Goal: Task Accomplishment & Management: Complete application form

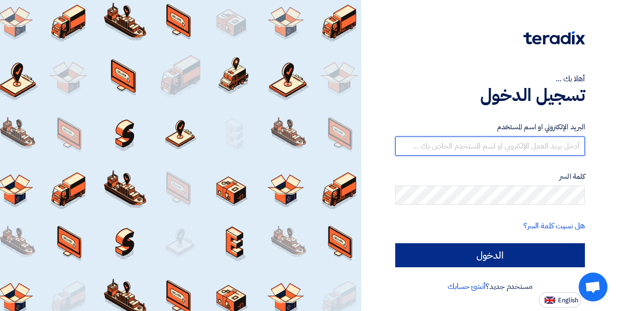
type input "[DEMOGRAPHIC_DATA][EMAIL_ADDRESS][DOMAIN_NAME]"
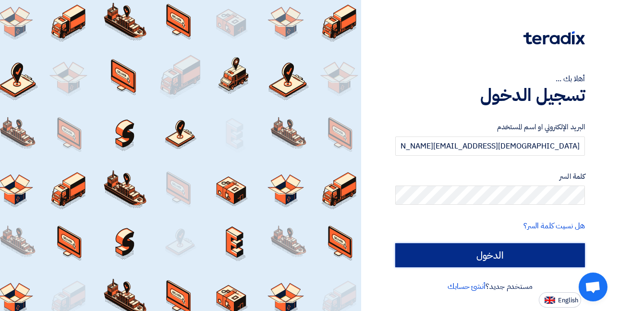
click at [481, 260] on input "الدخول" at bounding box center [490, 255] width 190 height 24
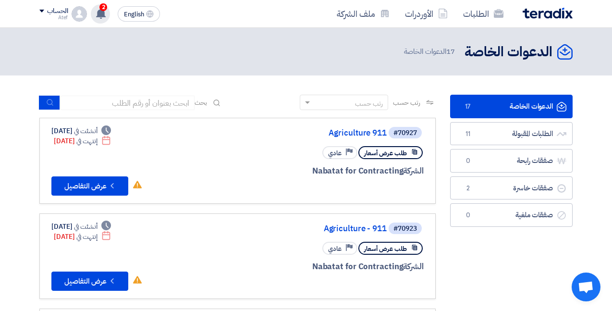
click at [104, 8] on span "2" at bounding box center [103, 7] width 8 height 8
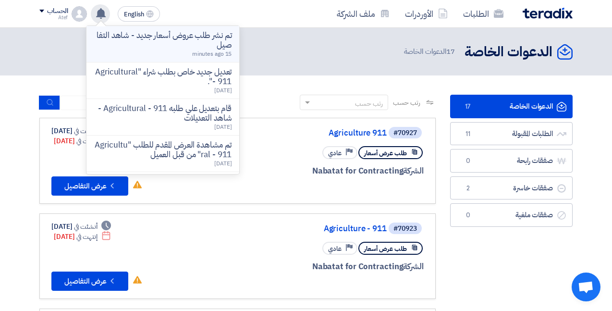
click at [154, 42] on p "تم نشر طلب عروض أسعار جديد - شاهد التفاصيل" at bounding box center [162, 40] width 137 height 19
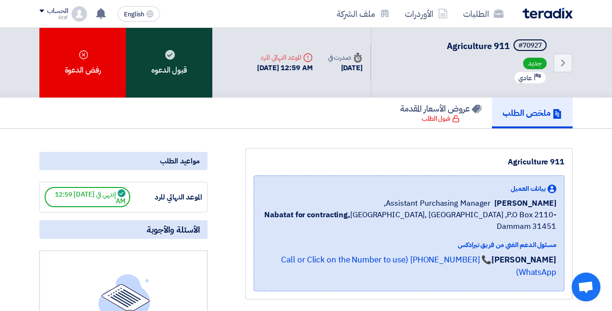
click at [190, 73] on div "قبول الدعوه" at bounding box center [169, 63] width 86 height 70
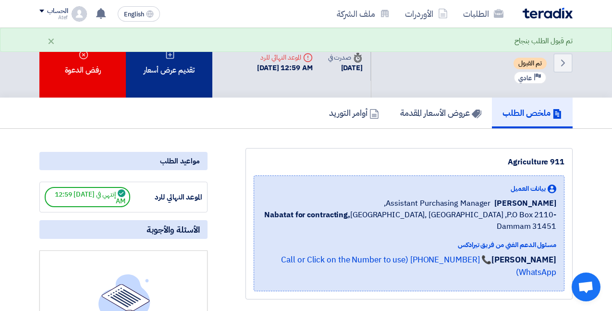
click at [189, 78] on div "تقديم عرض أسعار" at bounding box center [169, 63] width 86 height 70
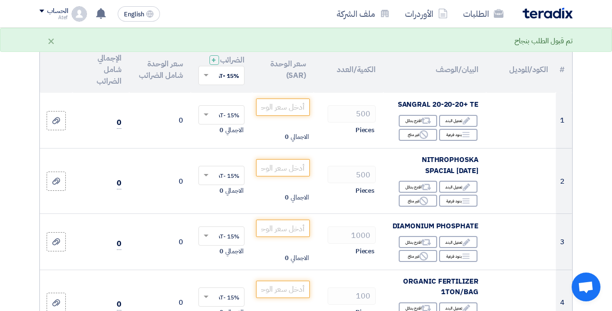
scroll to position [96, 0]
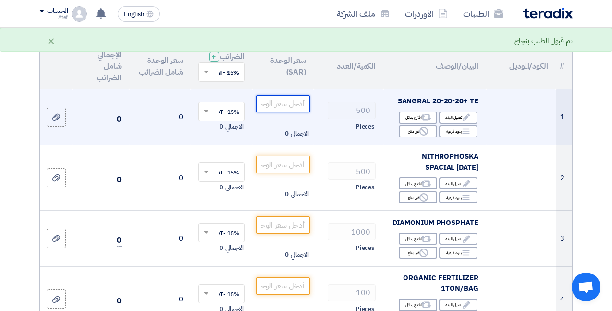
click at [289, 109] on input "number" at bounding box center [283, 103] width 54 height 17
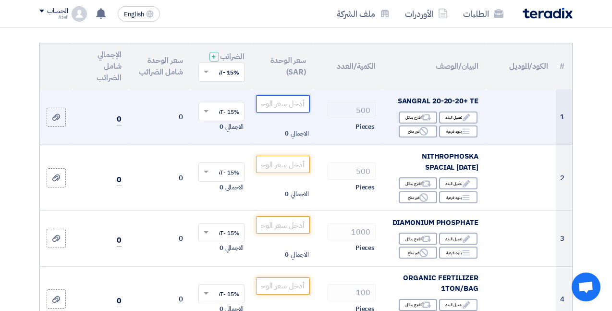
type input "1"
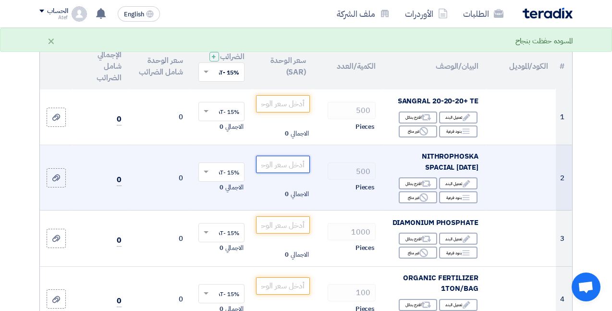
click at [285, 173] on input "number" at bounding box center [283, 164] width 54 height 17
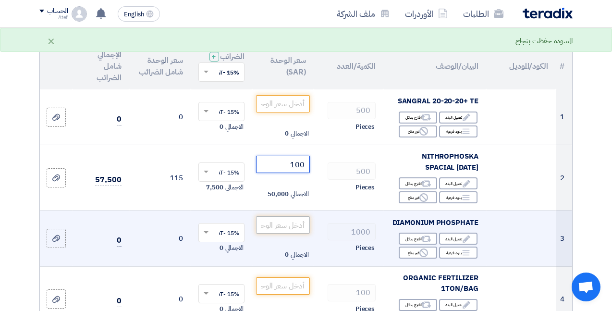
type input "100"
click at [279, 233] on input "number" at bounding box center [283, 224] width 54 height 17
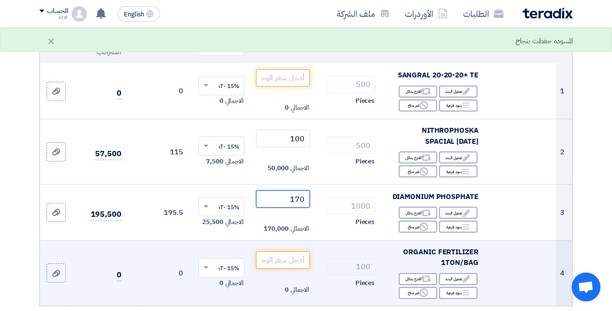
scroll to position [192, 0]
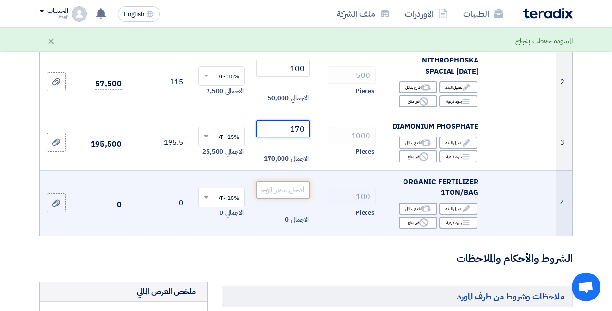
type input "170"
click at [285, 196] on input "number" at bounding box center [283, 189] width 54 height 17
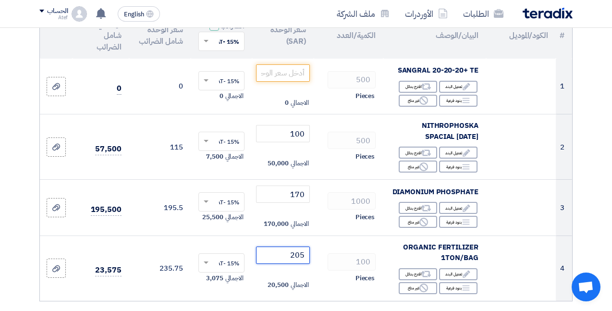
scroll to position [96, 0]
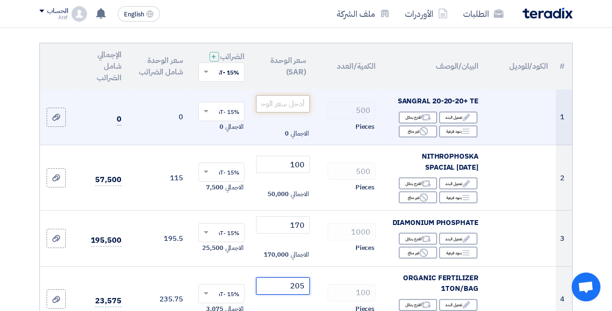
type input "205"
click at [293, 110] on input "number" at bounding box center [283, 103] width 54 height 17
drag, startPoint x: 293, startPoint y: 110, endPoint x: 309, endPoint y: 115, distance: 16.4
click at [309, 112] on input "number" at bounding box center [283, 103] width 54 height 17
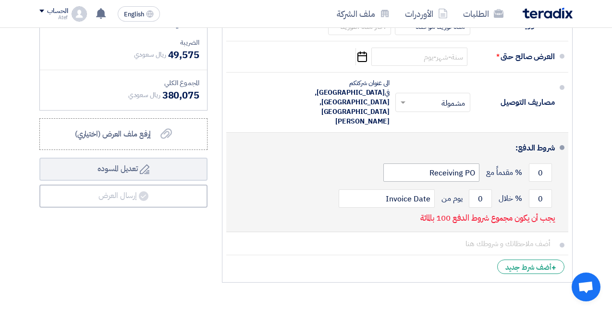
scroll to position [480, 0]
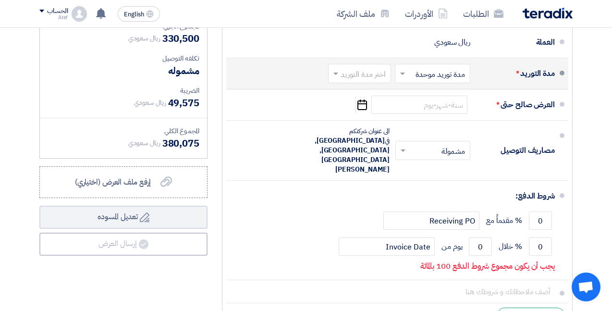
type input "180"
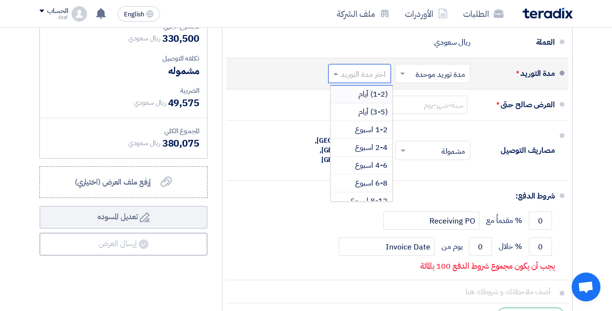
click at [344, 82] on input "text" at bounding box center [357, 75] width 58 height 14
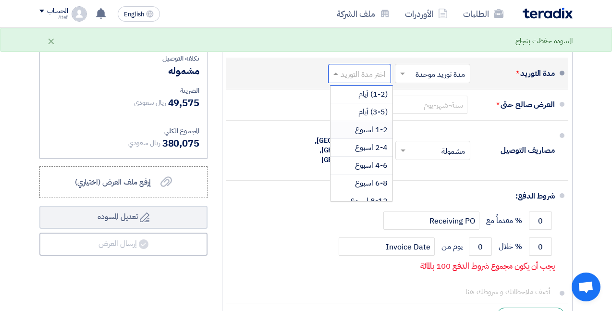
click at [360, 135] on span "1-2 اسبوع" at bounding box center [371, 130] width 33 height 12
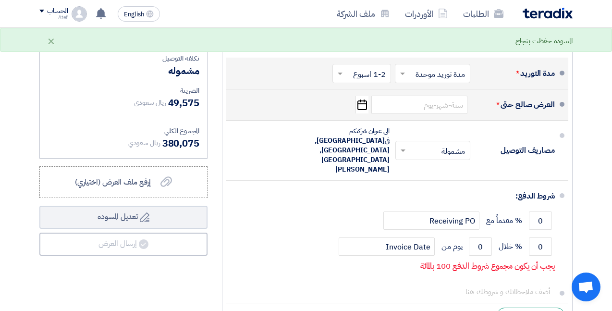
click at [361, 112] on icon "Pick a date" at bounding box center [361, 104] width 13 height 17
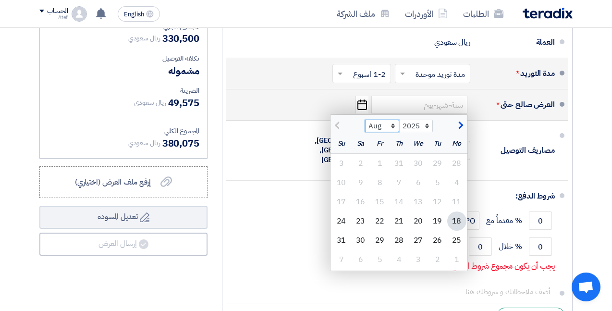
click at [391, 132] on select "Aug Sep Oct Nov Dec" at bounding box center [382, 126] width 34 height 12
select select "9"
click at [365, 127] on select "Aug Sep Oct Nov Dec" at bounding box center [382, 126] width 34 height 12
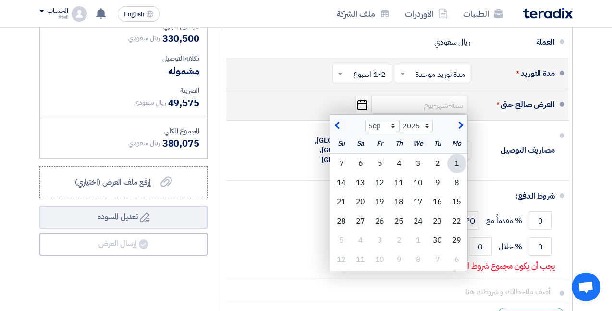
click at [451, 169] on div "1" at bounding box center [456, 163] width 19 height 19
type input "[DATE]"
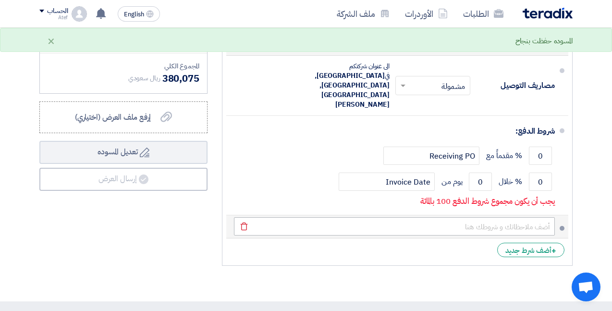
scroll to position [528, 0]
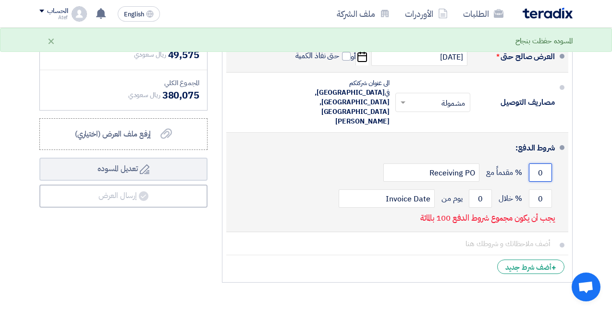
drag, startPoint x: 532, startPoint y: 151, endPoint x: 552, endPoint y: 158, distance: 20.7
click at [552, 159] on div "0 % مقدماً مع Receiving PO" at bounding box center [394, 172] width 321 height 26
click at [457, 163] on input "Receiving PO" at bounding box center [431, 172] width 96 height 18
drag, startPoint x: 533, startPoint y: 148, endPoint x: 547, endPoint y: 152, distance: 14.0
click at [547, 163] on input "50" at bounding box center [540, 172] width 23 height 18
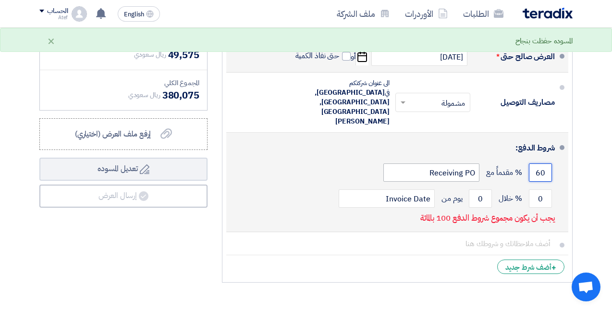
type input "60"
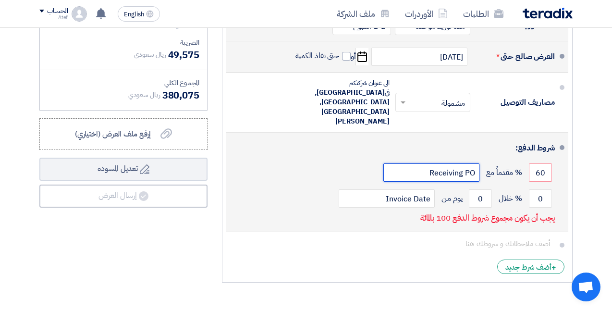
click at [458, 163] on input "Receiving PO" at bounding box center [431, 172] width 96 height 18
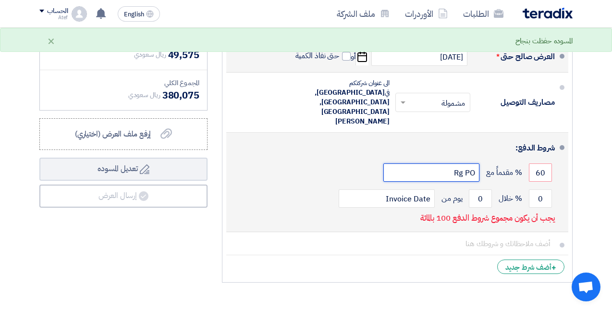
type input "g PO"
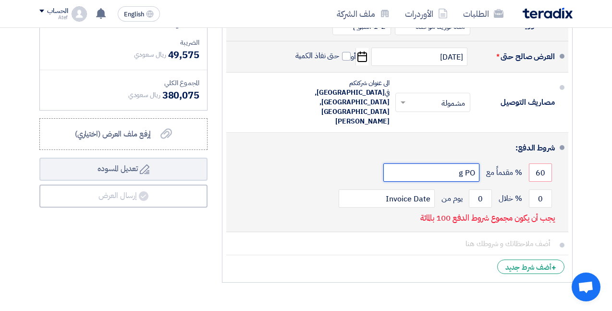
drag, startPoint x: 456, startPoint y: 152, endPoint x: 479, endPoint y: 153, distance: 23.0
click at [479, 159] on div "60 % مقدماً مع g PO" at bounding box center [394, 172] width 321 height 26
type input "l"
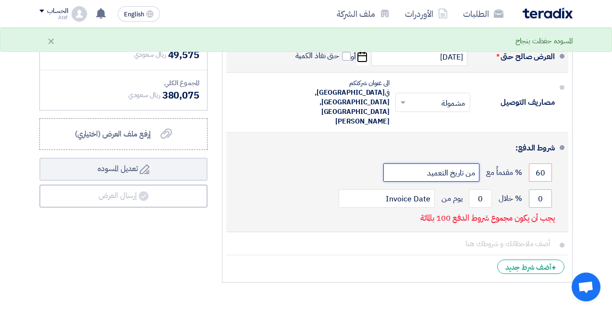
type input "من تاريخ التعميد"
drag, startPoint x: 536, startPoint y: 177, endPoint x: 557, endPoint y: 183, distance: 22.6
click at [557, 183] on li "شروط الدفع: 60 % مقدماً مع من تاريخ التعميد 0 % خلال 0" at bounding box center [397, 181] width 342 height 99
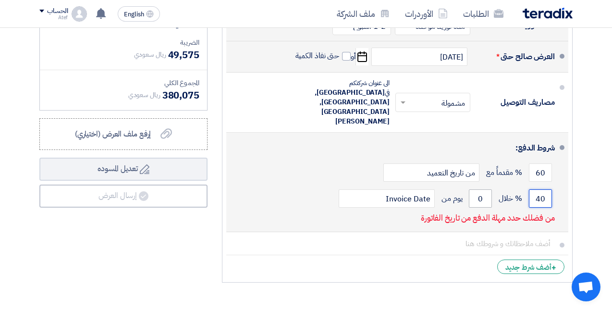
type input "40"
drag, startPoint x: 476, startPoint y: 179, endPoint x: 487, endPoint y: 183, distance: 11.9
click at [487, 189] on input "0" at bounding box center [480, 198] width 23 height 18
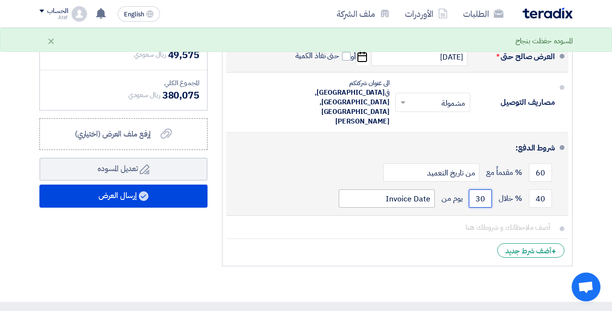
type input "30"
drag, startPoint x: 382, startPoint y: 177, endPoint x: 430, endPoint y: 179, distance: 48.5
click at [430, 189] on input "Invoice Date" at bounding box center [386, 198] width 96 height 18
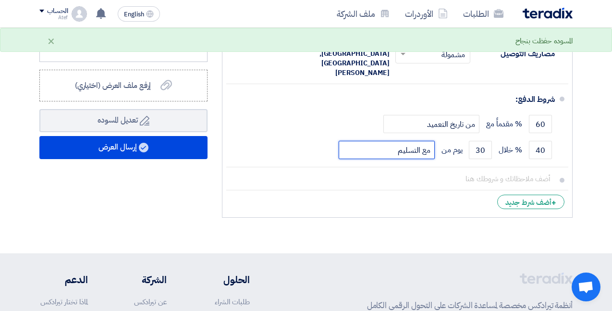
scroll to position [576, 0]
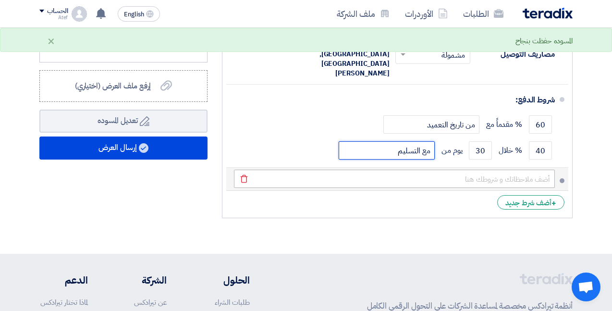
type input "مع التسليم"
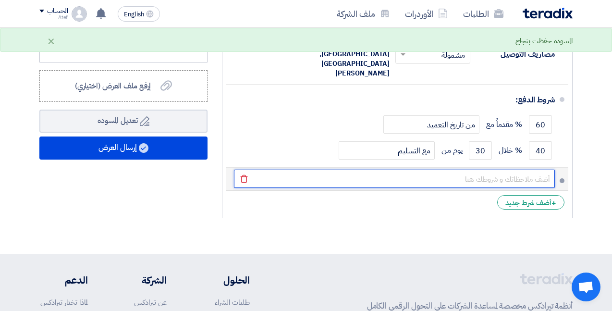
click at [509, 169] on input "text" at bounding box center [394, 178] width 321 height 18
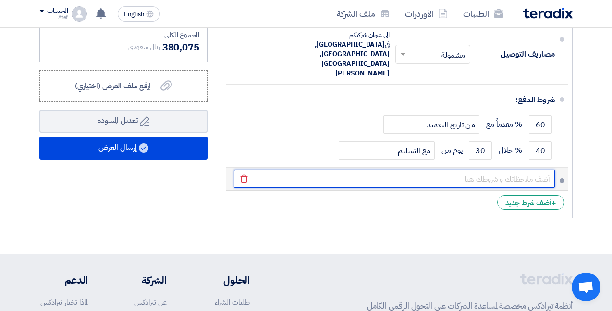
type input "الدفع ضمان بنكي"
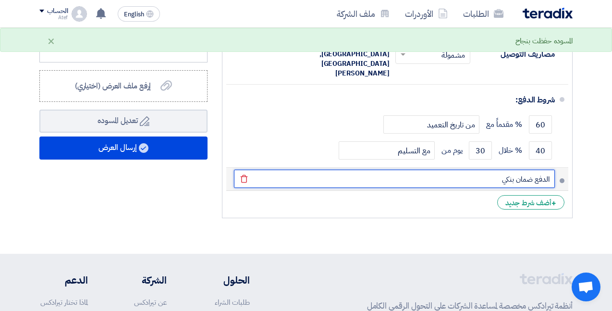
drag, startPoint x: 497, startPoint y: 157, endPoint x: 553, endPoint y: 157, distance: 55.7
click at [553, 169] on input "الدفع ضمان بنكي" at bounding box center [394, 178] width 321 height 18
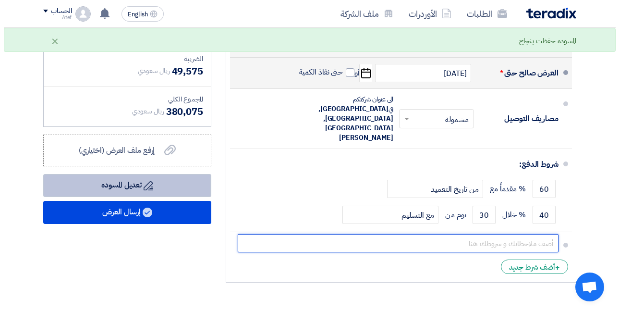
scroll to position [478, 0]
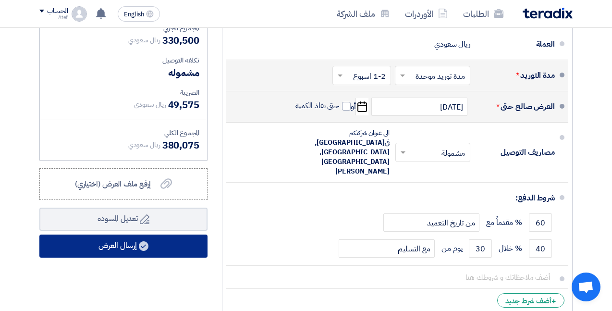
click at [112, 257] on button "إرسال العرض" at bounding box center [123, 245] width 168 height 23
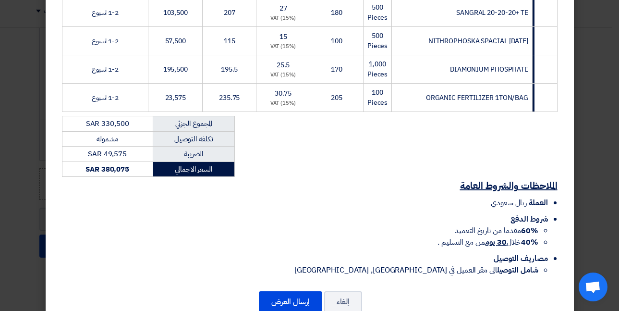
scroll to position [218, 0]
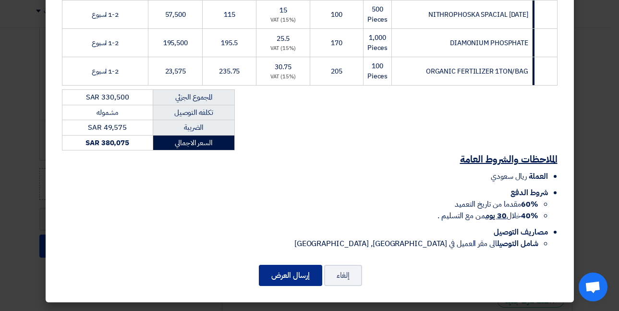
click at [274, 274] on button "إرسال العرض" at bounding box center [290, 275] width 63 height 21
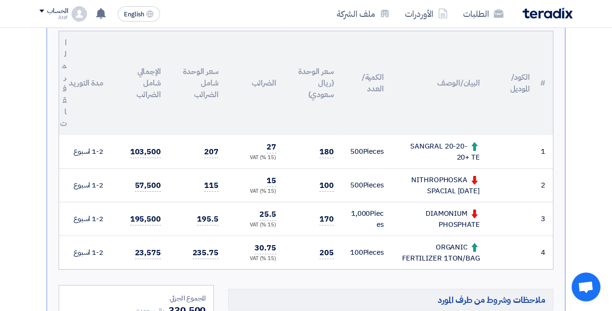
scroll to position [97, 0]
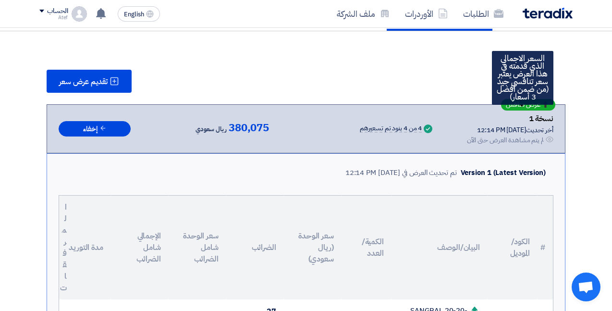
click at [522, 102] on span "عرض منافس" at bounding box center [522, 104] width 35 height 7
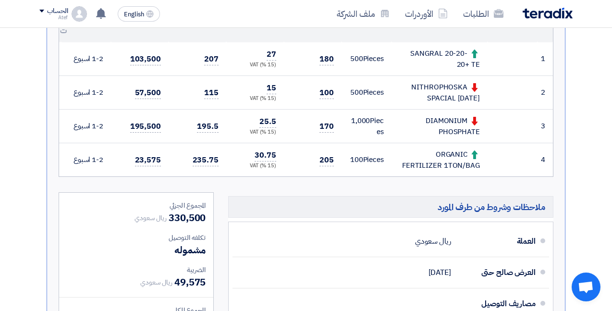
scroll to position [337, 0]
